Goal: Check status: Check status

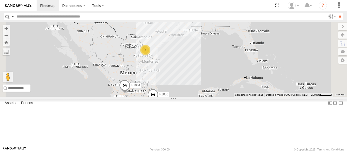
click at [0, 0] on div "100 LOGISTICS" at bounding box center [0, 0] width 0 height 0
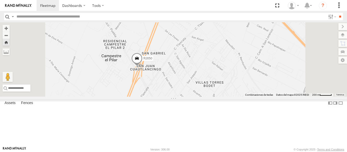
click at [143, 67] on span at bounding box center [136, 60] width 11 height 14
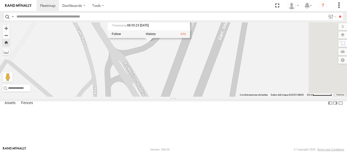
drag, startPoint x: 248, startPoint y: 90, endPoint x: 205, endPoint y: 130, distance: 58.6
click at [205, 97] on div "RJ050 RJ050 100 LOGISTICS Boulevard Periférico Ecológico [GEOGRAPHIC_DATA][PERS…" at bounding box center [173, 59] width 347 height 74
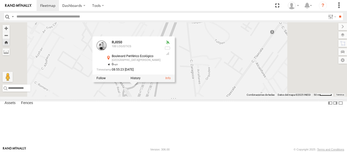
click at [214, 97] on div "RJ050 RJ050 100 LOGISTICS Boulevard Periférico Ecológico [GEOGRAPHIC_DATA][PERS…" at bounding box center [173, 59] width 347 height 74
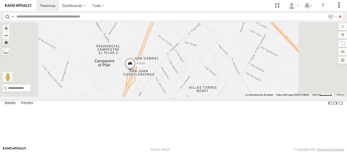
drag, startPoint x: 224, startPoint y: 106, endPoint x: 221, endPoint y: 89, distance: 17.6
click at [221, 89] on div "RJ050" at bounding box center [173, 59] width 347 height 74
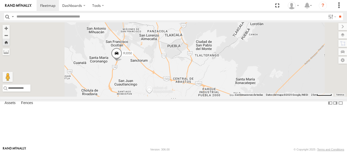
drag, startPoint x: 197, startPoint y: 107, endPoint x: 202, endPoint y: 78, distance: 29.2
click at [202, 78] on div "RJ050" at bounding box center [173, 59] width 347 height 74
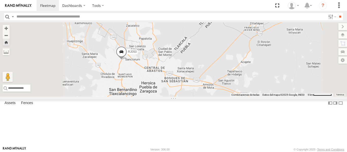
drag, startPoint x: 201, startPoint y: 85, endPoint x: 207, endPoint y: 100, distance: 15.7
click at [207, 97] on div "RJ050" at bounding box center [173, 59] width 347 height 74
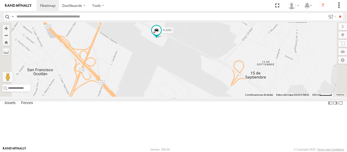
drag, startPoint x: 190, startPoint y: 64, endPoint x: 188, endPoint y: 73, distance: 9.8
click at [191, 73] on div "RJ050 RJ081 RJ064" at bounding box center [173, 59] width 347 height 74
click at [342, 35] on label at bounding box center [338, 35] width 19 height 7
click at [0, 0] on span "Overlays" at bounding box center [0, 0] width 0 height 0
click at [0, 0] on span "Basemaps" at bounding box center [0, 0] width 0 height 0
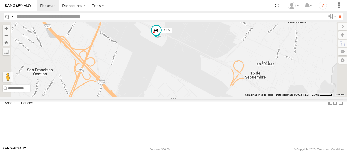
click at [0, 0] on span "Satellite" at bounding box center [0, 0] width 0 height 0
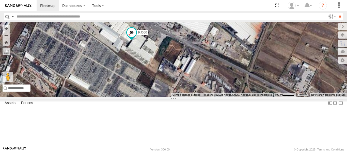
drag, startPoint x: 186, startPoint y: 80, endPoint x: 189, endPoint y: 82, distance: 3.5
click at [187, 81] on div "RJ050 RJ081 RJ064" at bounding box center [173, 59] width 347 height 74
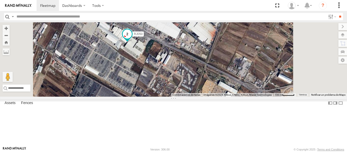
click at [132, 39] on span at bounding box center [127, 33] width 9 height 9
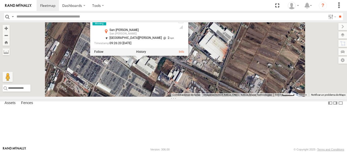
drag, startPoint x: 180, startPoint y: 74, endPoint x: 192, endPoint y: 92, distance: 21.8
click at [192, 92] on div "RJ050 RJ081 RJ064 RJ050 100 LOGISTICS [GEOGRAPHIC_DATA][PERSON_NAME] [GEOGRAPHI…" at bounding box center [173, 59] width 347 height 74
click at [255, 80] on div "RJ050 RJ081 RJ064 RJ050 100 LOGISTICS [GEOGRAPHIC_DATA][PERSON_NAME] [GEOGRAPHI…" at bounding box center [173, 59] width 347 height 74
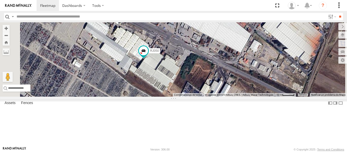
drag, startPoint x: 200, startPoint y: 101, endPoint x: 224, endPoint y: 105, distance: 24.5
click at [224, 97] on div "RJ050 RJ081 RJ064" at bounding box center [173, 59] width 347 height 74
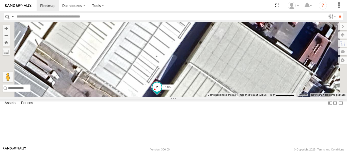
click at [162, 92] on span at bounding box center [157, 86] width 9 height 9
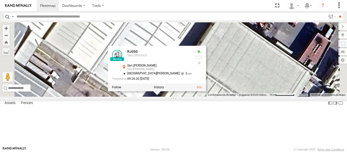
click at [206, 91] on div at bounding box center [157, 88] width 98 height 8
click at [164, 89] on label at bounding box center [159, 88] width 10 height 4
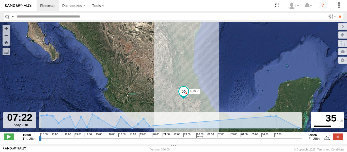
drag, startPoint x: 39, startPoint y: 142, endPoint x: 278, endPoint y: 141, distance: 238.2
click at [278, 141] on input "range" at bounding box center [170, 138] width 263 height 5
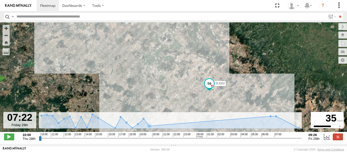
drag, startPoint x: 223, startPoint y: 97, endPoint x: 180, endPoint y: 97, distance: 43.0
click at [180, 97] on div "RJ050" at bounding box center [173, 79] width 347 height 115
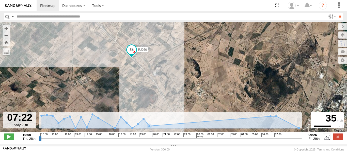
drag, startPoint x: 198, startPoint y: 68, endPoint x: 147, endPoint y: 80, distance: 52.7
click at [147, 80] on div "RJ050" at bounding box center [173, 79] width 347 height 115
click at [279, 141] on input "range" at bounding box center [170, 138] width 263 height 5
click at [280, 141] on input "range" at bounding box center [170, 138] width 263 height 5
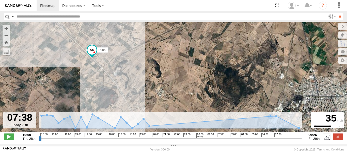
drag, startPoint x: 188, startPoint y: 86, endPoint x: 148, endPoint y: 86, distance: 40.7
click at [148, 86] on div "RJ050" at bounding box center [173, 79] width 347 height 115
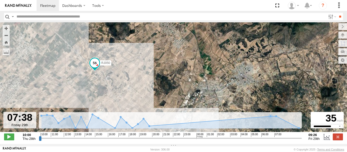
click at [95, 66] on span at bounding box center [94, 62] width 9 height 9
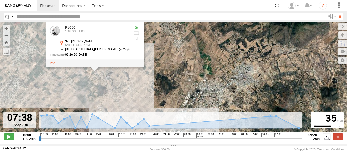
click at [130, 84] on div "RJ050 RJ050 100 LOGISTICS [GEOGRAPHIC_DATA][PERSON_NAME] [GEOGRAPHIC_DATA][PERS…" at bounding box center [173, 79] width 347 height 115
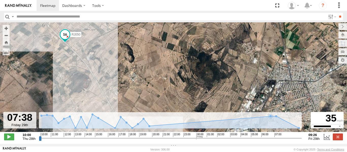
drag, startPoint x: 131, startPoint y: 94, endPoint x: 120, endPoint y: 68, distance: 28.9
click at [120, 68] on div "RJ050" at bounding box center [173, 79] width 347 height 115
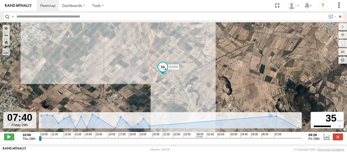
click at [281, 141] on input "range" at bounding box center [170, 138] width 263 height 5
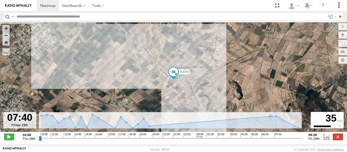
drag, startPoint x: 282, startPoint y: 143, endPoint x: 292, endPoint y: 144, distance: 10.3
click at [0, 0] on div "Basemaps Roadmap Terrain Satellite Night" at bounding box center [0, 0] width 0 height 0
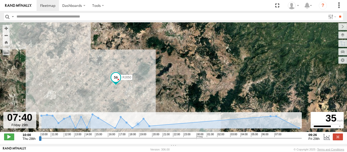
drag, startPoint x: 224, startPoint y: 79, endPoint x: 204, endPoint y: 19, distance: 63.3
click at [205, 22] on body "Dashboards ?" at bounding box center [173, 76] width 347 height 152
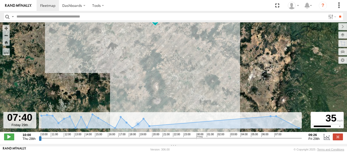
drag, startPoint x: 199, startPoint y: 65, endPoint x: 198, endPoint y: 67, distance: 2.6
click at [198, 67] on div "RJ050" at bounding box center [173, 79] width 347 height 115
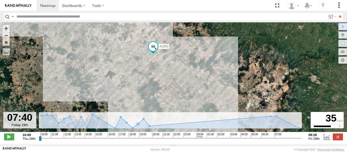
click at [0, 0] on span "Satellite + Roadmap" at bounding box center [0, 0] width 0 height 0
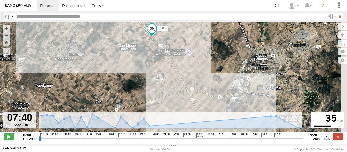
drag, startPoint x: 146, startPoint y: 51, endPoint x: 124, endPoint y: 75, distance: 32.2
click at [124, 75] on div "RJ050" at bounding box center [173, 79] width 347 height 115
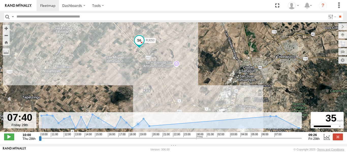
drag, startPoint x: 163, startPoint y: 41, endPoint x: 157, endPoint y: 51, distance: 10.7
click at [157, 51] on div "RJ050" at bounding box center [173, 79] width 347 height 115
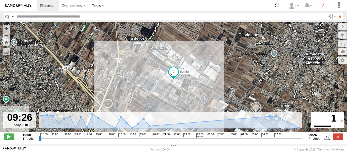
drag, startPoint x: 280, startPoint y: 143, endPoint x: 347, endPoint y: 138, distance: 66.8
click at [302, 138] on input "range" at bounding box center [170, 138] width 263 height 5
click at [8, 139] on span at bounding box center [9, 137] width 10 height 7
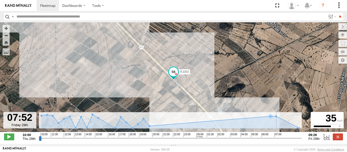
drag, startPoint x: 40, startPoint y: 142, endPoint x: 283, endPoint y: 142, distance: 243.0
click at [283, 141] on input "range" at bounding box center [170, 138] width 263 height 5
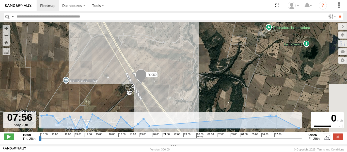
drag, startPoint x: 170, startPoint y: 99, endPoint x: 134, endPoint y: 103, distance: 36.0
click at [134, 103] on div "RJ050" at bounding box center [173, 79] width 347 height 115
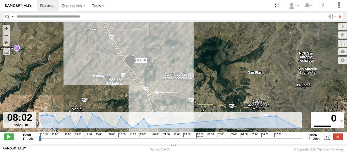
drag, startPoint x: 151, startPoint y: 103, endPoint x: 139, endPoint y: 74, distance: 30.8
click at [140, 77] on div "RJ050" at bounding box center [173, 79] width 347 height 115
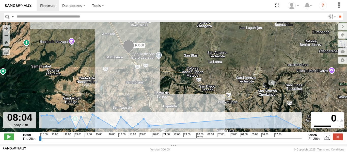
drag, startPoint x: 153, startPoint y: 93, endPoint x: 155, endPoint y: 70, distance: 22.9
click at [155, 70] on div "RJ050" at bounding box center [173, 79] width 347 height 115
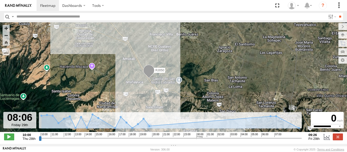
drag, startPoint x: 133, startPoint y: 85, endPoint x: 95, endPoint y: 75, distance: 39.2
click at [97, 77] on div "RJ050" at bounding box center [173, 79] width 347 height 115
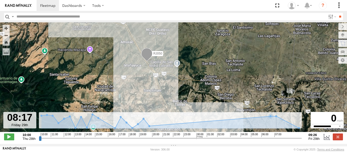
drag, startPoint x: 171, startPoint y: 75, endPoint x: 165, endPoint y: 70, distance: 7.7
click at [165, 70] on div "RJ050" at bounding box center [173, 79] width 347 height 115
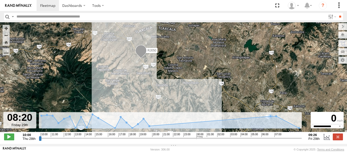
drag, startPoint x: 159, startPoint y: 85, endPoint x: 159, endPoint y: 76, distance: 9.9
click at [159, 76] on div "RJ050" at bounding box center [173, 79] width 347 height 115
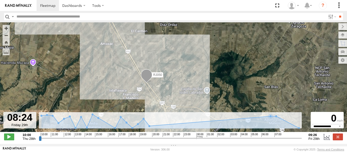
drag, startPoint x: 219, startPoint y: 91, endPoint x: 182, endPoint y: 84, distance: 38.2
click at [182, 84] on div "RJ050" at bounding box center [173, 79] width 347 height 115
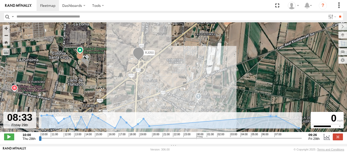
drag, startPoint x: 173, startPoint y: 75, endPoint x: 169, endPoint y: 70, distance: 7.1
click at [169, 70] on div "RJ050" at bounding box center [173, 79] width 347 height 115
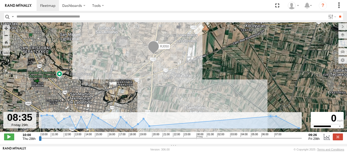
drag, startPoint x: 189, startPoint y: 81, endPoint x: 188, endPoint y: 71, distance: 10.7
click at [188, 71] on div "RJ050" at bounding box center [173, 79] width 347 height 115
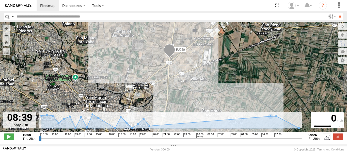
drag, startPoint x: 193, startPoint y: 78, endPoint x: 164, endPoint y: 46, distance: 43.9
click at [185, 48] on div "RJ050" at bounding box center [173, 79] width 347 height 115
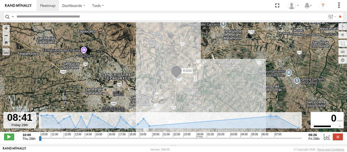
drag, startPoint x: 209, startPoint y: 85, endPoint x: 177, endPoint y: 67, distance: 36.6
click at [177, 67] on div "RJ050" at bounding box center [173, 79] width 347 height 115
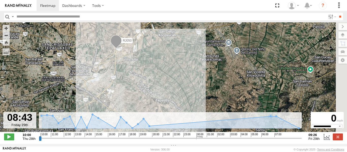
drag, startPoint x: 144, startPoint y: 78, endPoint x: 133, endPoint y: 68, distance: 14.7
click at [133, 68] on div "RJ050" at bounding box center [173, 79] width 347 height 115
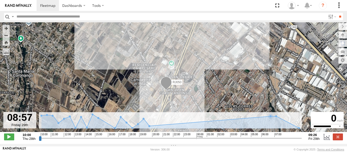
drag, startPoint x: 177, startPoint y: 85, endPoint x: 129, endPoint y: 78, distance: 48.1
click at [129, 78] on div "RJ050" at bounding box center [173, 79] width 347 height 115
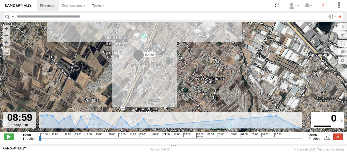
drag, startPoint x: 179, startPoint y: 97, endPoint x: 158, endPoint y: 68, distance: 36.4
click at [158, 68] on div "RJ050" at bounding box center [173, 79] width 347 height 115
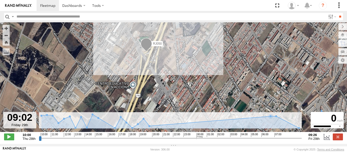
drag, startPoint x: 163, startPoint y: 75, endPoint x: 137, endPoint y: 82, distance: 27.0
click at [137, 82] on div "RJ050" at bounding box center [173, 79] width 347 height 115
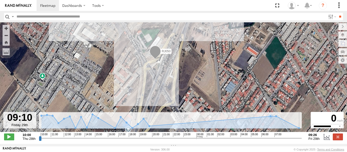
drag, startPoint x: 201, startPoint y: 87, endPoint x: 155, endPoint y: 83, distance: 46.4
click at [155, 83] on div "RJ050" at bounding box center [173, 79] width 347 height 115
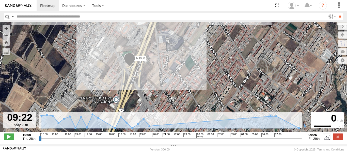
drag, startPoint x: 189, startPoint y: 82, endPoint x: 154, endPoint y: 78, distance: 34.6
click at [154, 78] on div "RJ050" at bounding box center [173, 79] width 347 height 115
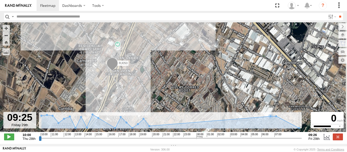
drag, startPoint x: 153, startPoint y: 83, endPoint x: 148, endPoint y: 83, distance: 5.1
click at [148, 83] on div "RJ050" at bounding box center [173, 79] width 347 height 115
type input "**********"
